Goal: Entertainment & Leisure: Consume media (video, audio)

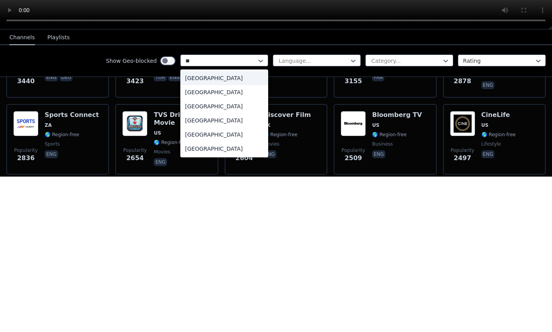
scroll to position [298, 0]
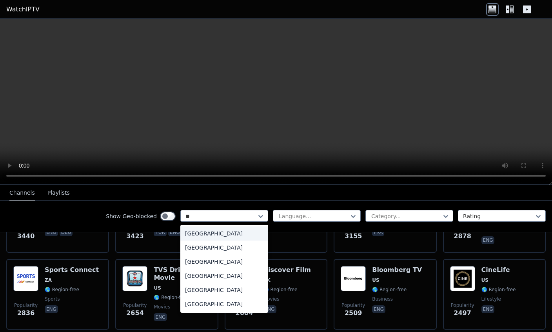
click at [216, 306] on div "[GEOGRAPHIC_DATA]" at bounding box center [224, 304] width 88 height 14
type input "**"
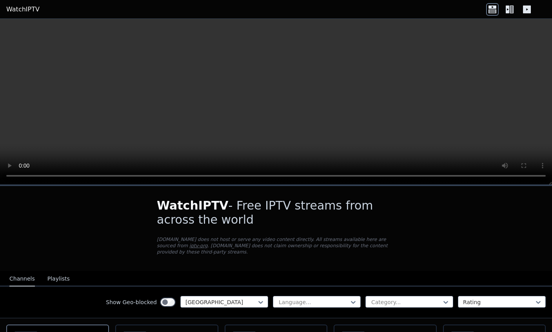
click at [402, 317] on div "Show Geo-blocked [GEOGRAPHIC_DATA] Language... Category... Rating" at bounding box center [276, 302] width 552 height 32
click at [287, 118] on video at bounding box center [276, 102] width 552 height 166
click at [283, 98] on video at bounding box center [276, 102] width 552 height 166
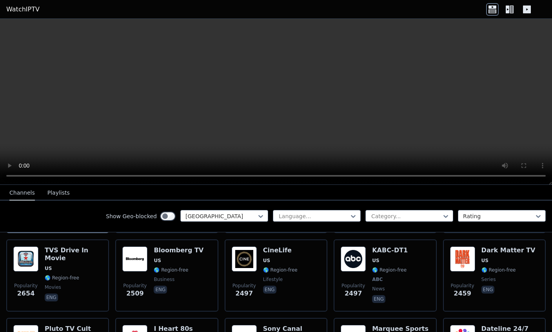
scroll to position [165, 0]
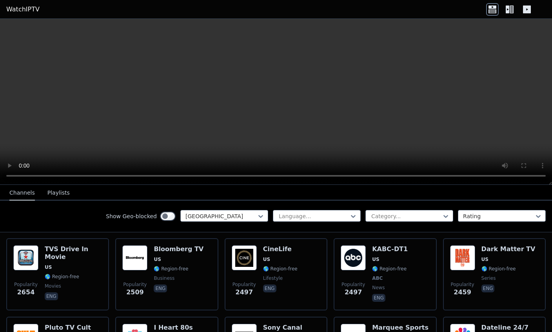
click at [177, 259] on span "US" at bounding box center [179, 259] width 50 height 6
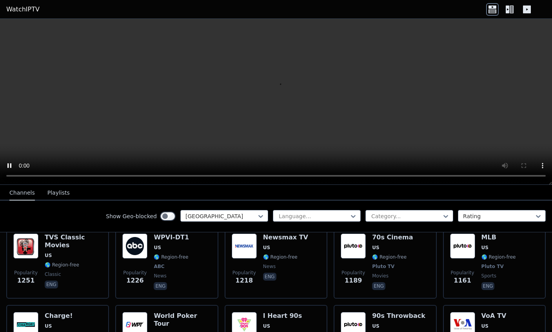
scroll to position [420, 0]
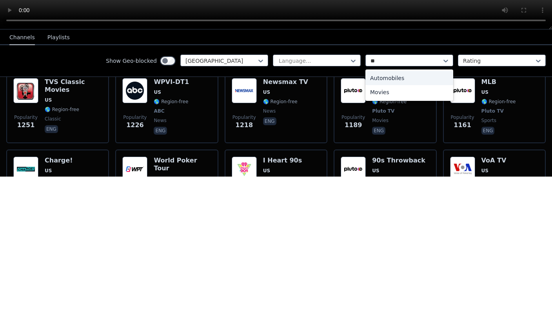
click at [410, 240] on div "Movies" at bounding box center [410, 247] width 88 height 14
type input "**"
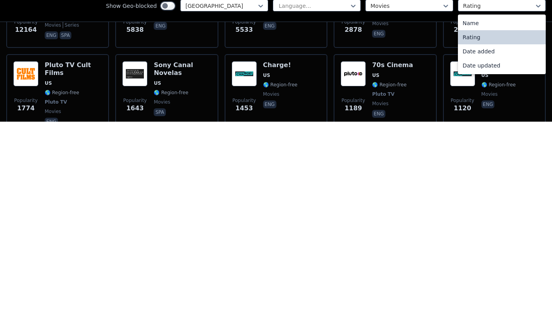
scroll to position [139, 0]
click at [493, 269] on div "Date updated" at bounding box center [502, 276] width 88 height 14
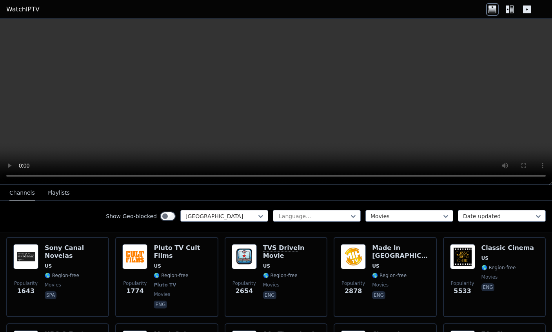
scroll to position [88, 0]
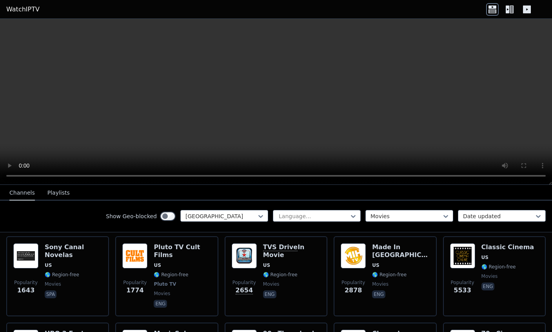
click at [178, 238] on div "Popularity 1774 Pluto TV Cult Films US 🌎 Region-free Pluto TV movies eng" at bounding box center [166, 276] width 103 height 80
click at [314, 271] on span "🌎 Region-free" at bounding box center [291, 274] width 57 height 6
click at [393, 281] on span "movies" at bounding box center [400, 284] width 57 height 6
click at [498, 284] on span "eng" at bounding box center [508, 286] width 53 height 9
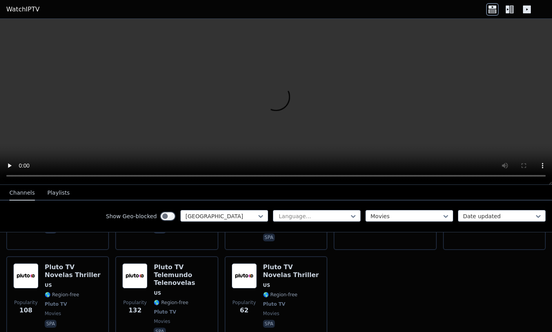
scroll to position [902, 0]
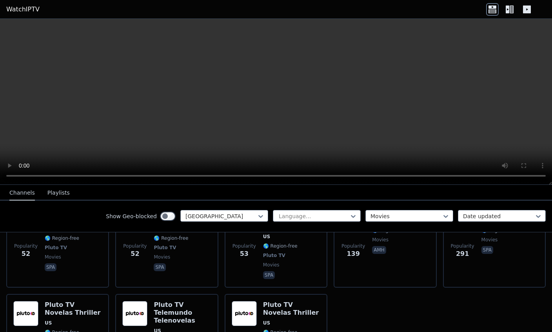
click at [282, 301] on h6 "Pluto TV Novelas Thriller" at bounding box center [291, 309] width 57 height 16
click at [287, 109] on video at bounding box center [276, 102] width 552 height 166
click at [186, 301] on h6 "Pluto TV Telemundo Telenovelas" at bounding box center [182, 313] width 57 height 24
click at [43, 56] on video at bounding box center [276, 102] width 552 height 166
click at [18, 3] on header "WatchIPTV" at bounding box center [276, 9] width 552 height 19
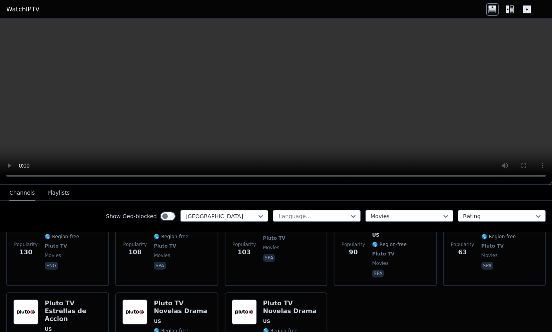
click at [56, 192] on button "Playlists" at bounding box center [58, 193] width 22 height 15
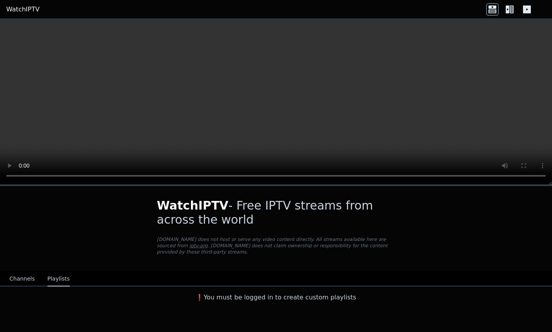
click at [29, 275] on button "Channels" at bounding box center [22, 278] width 26 height 15
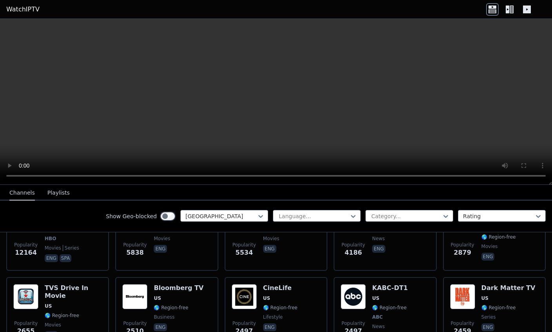
scroll to position [137, 0]
